Goal: Task Accomplishment & Management: Use online tool/utility

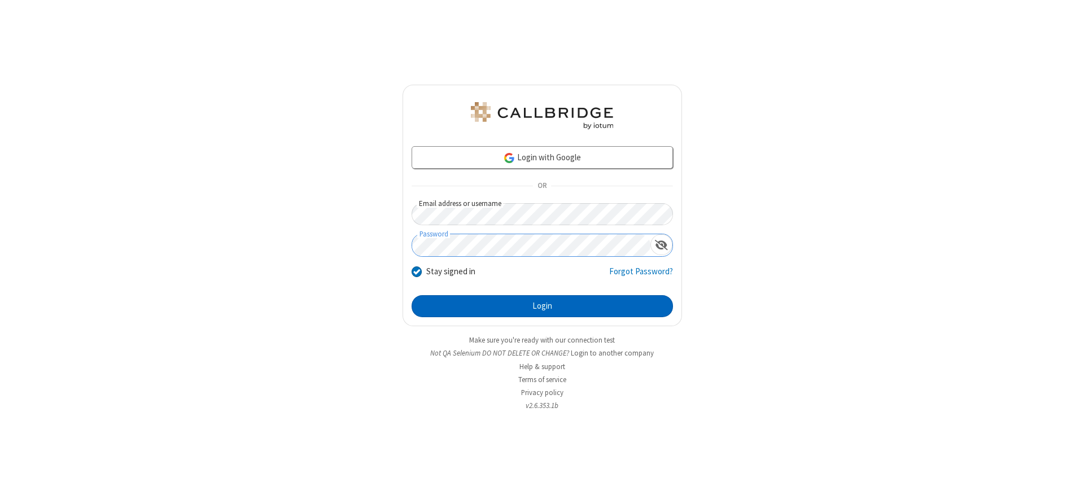
click at [542, 306] on button "Login" at bounding box center [542, 306] width 261 height 23
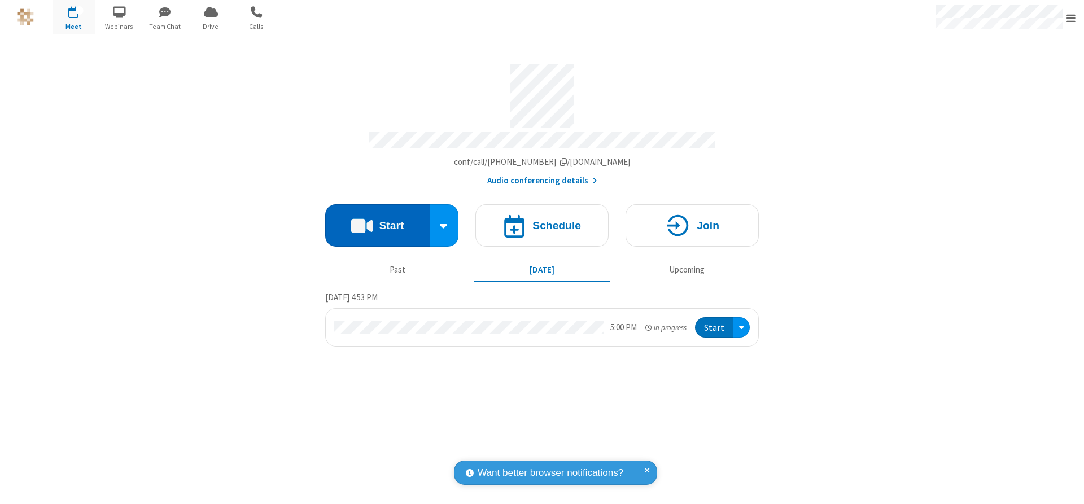
click at [377, 221] on button "Start" at bounding box center [377, 225] width 104 height 42
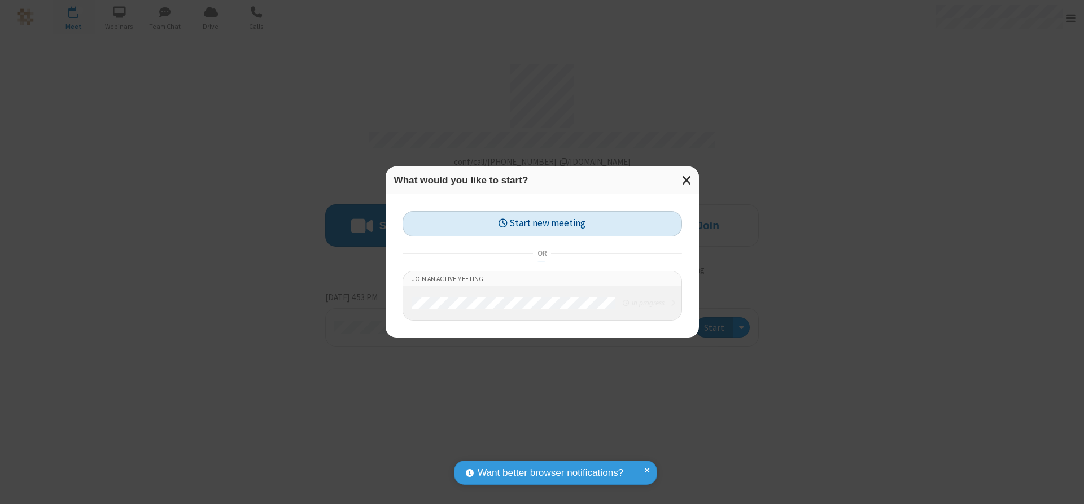
click at [542, 224] on button "Start new meeting" at bounding box center [543, 223] width 280 height 25
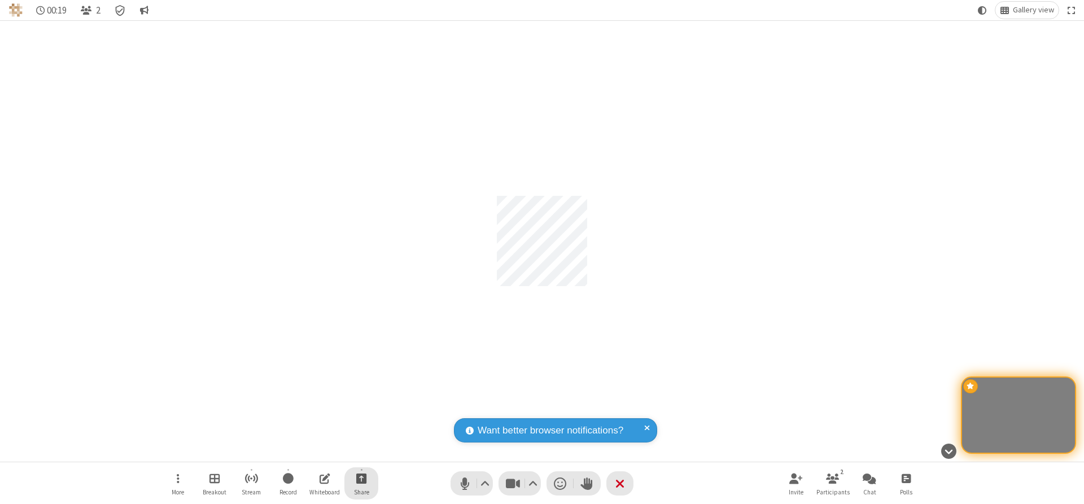
click at [361, 478] on span "Start sharing" at bounding box center [361, 479] width 11 height 14
click at [316, 451] on span "Share my screen" at bounding box center [316, 452] width 13 height 10
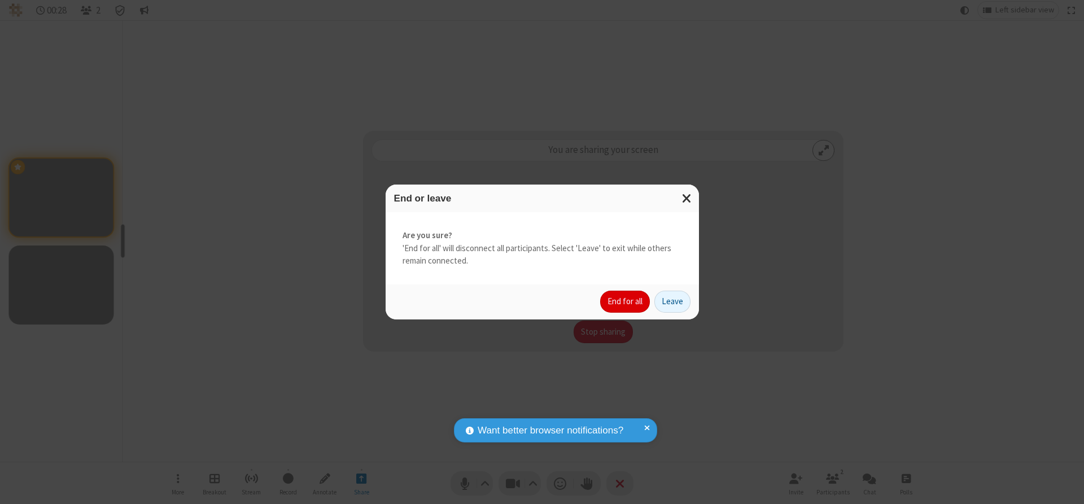
click at [626, 302] on button "End for all" at bounding box center [625, 302] width 50 height 23
